Goal: Task Accomplishment & Management: Use online tool/utility

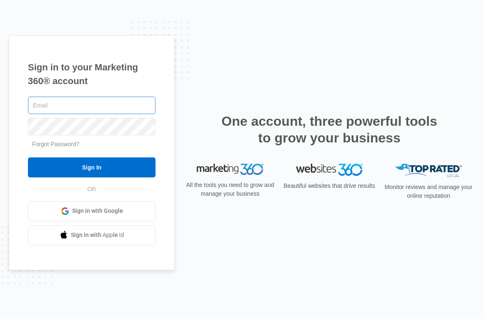
click at [43, 113] on input "text" at bounding box center [92, 106] width 128 height 18
type input "[PERSON_NAME][EMAIL_ADDRESS][PERSON_NAME][DOMAIN_NAME]"
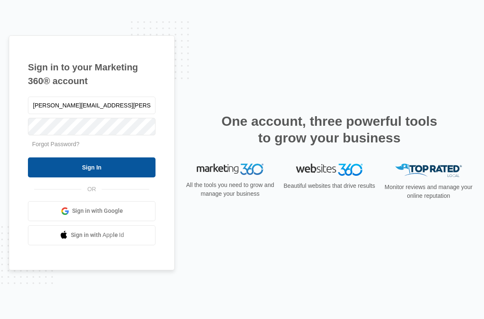
click at [103, 169] on input "Sign In" at bounding box center [92, 168] width 128 height 20
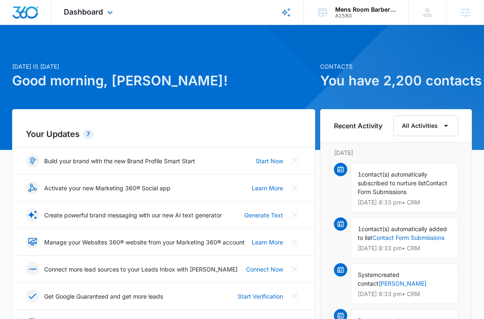
click at [94, 3] on div "Dashboard Apps Reputation Websites Forms CRM Email Social Shop Content Ads Inte…" at bounding box center [89, 12] width 76 height 25
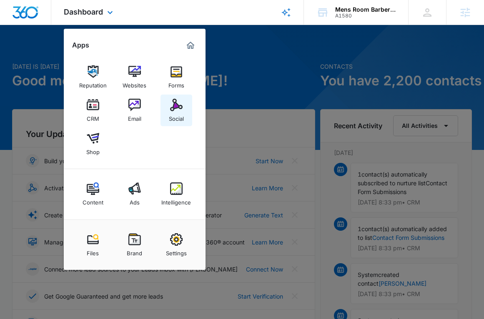
click at [183, 113] on div "Social" at bounding box center [176, 116] width 15 height 11
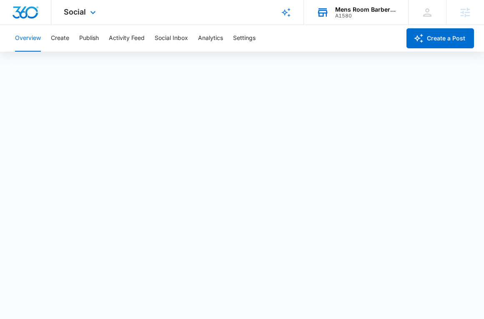
click at [339, 10] on div "Mens Room Barbershop" at bounding box center [365, 9] width 61 height 7
